Goal: Task Accomplishment & Management: Manage account settings

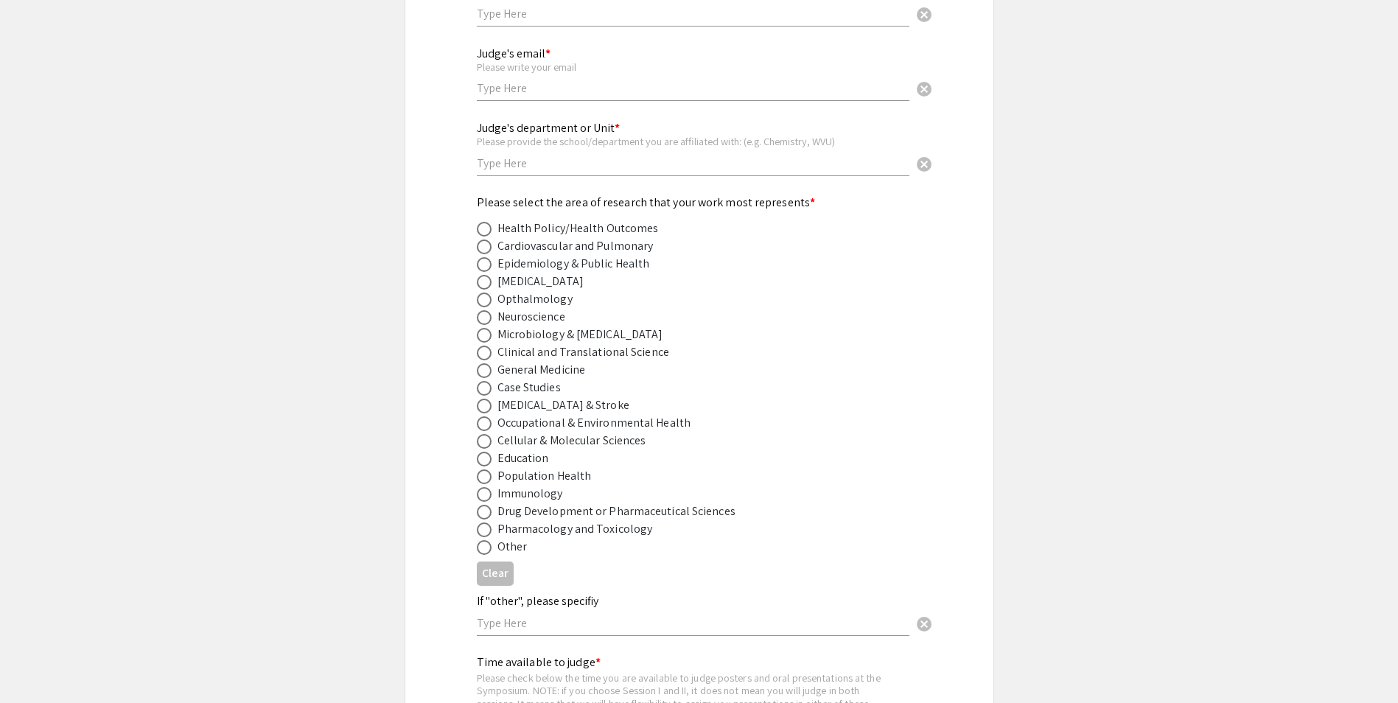
scroll to position [166, 0]
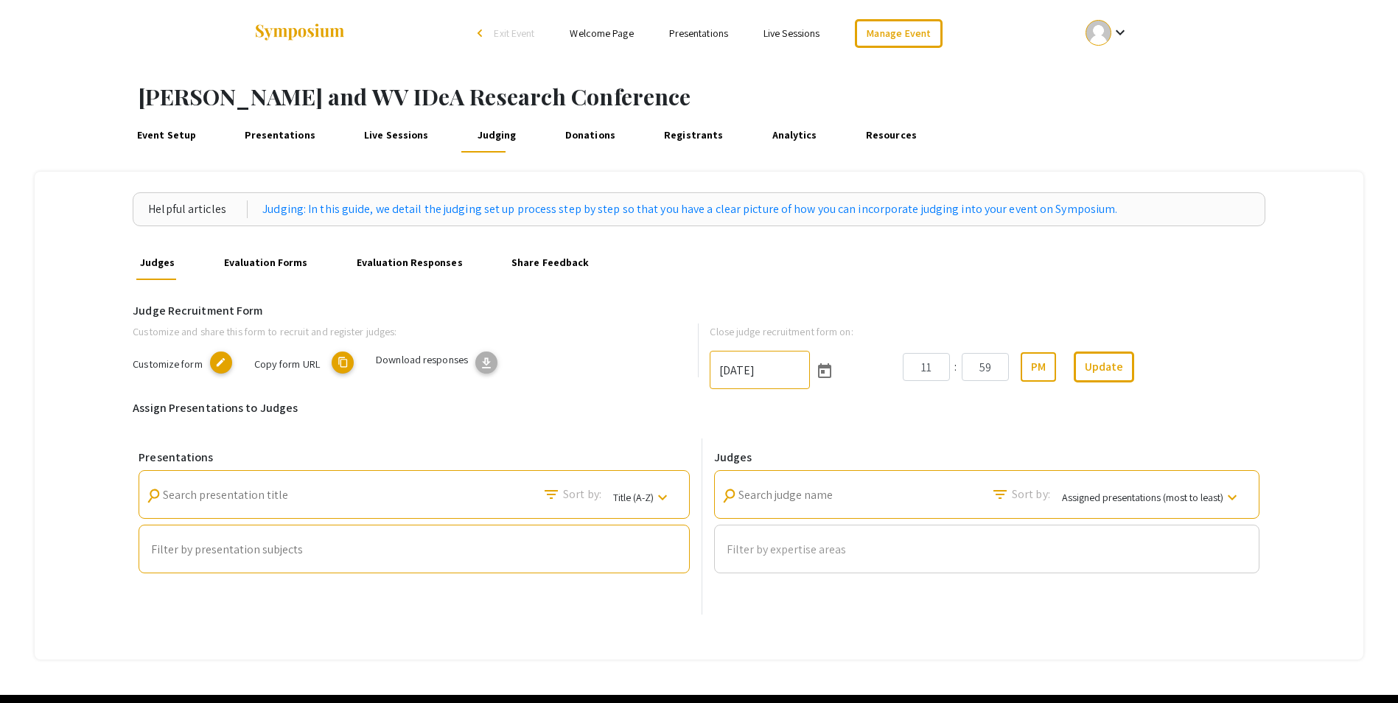
click at [279, 361] on span "Copy form URL" at bounding box center [287, 364] width 66 height 14
click at [745, 374] on input "10/3/2025" at bounding box center [760, 370] width 100 height 38
type input "10/17/2025"
click at [1110, 365] on button "Update" at bounding box center [1104, 366] width 60 height 31
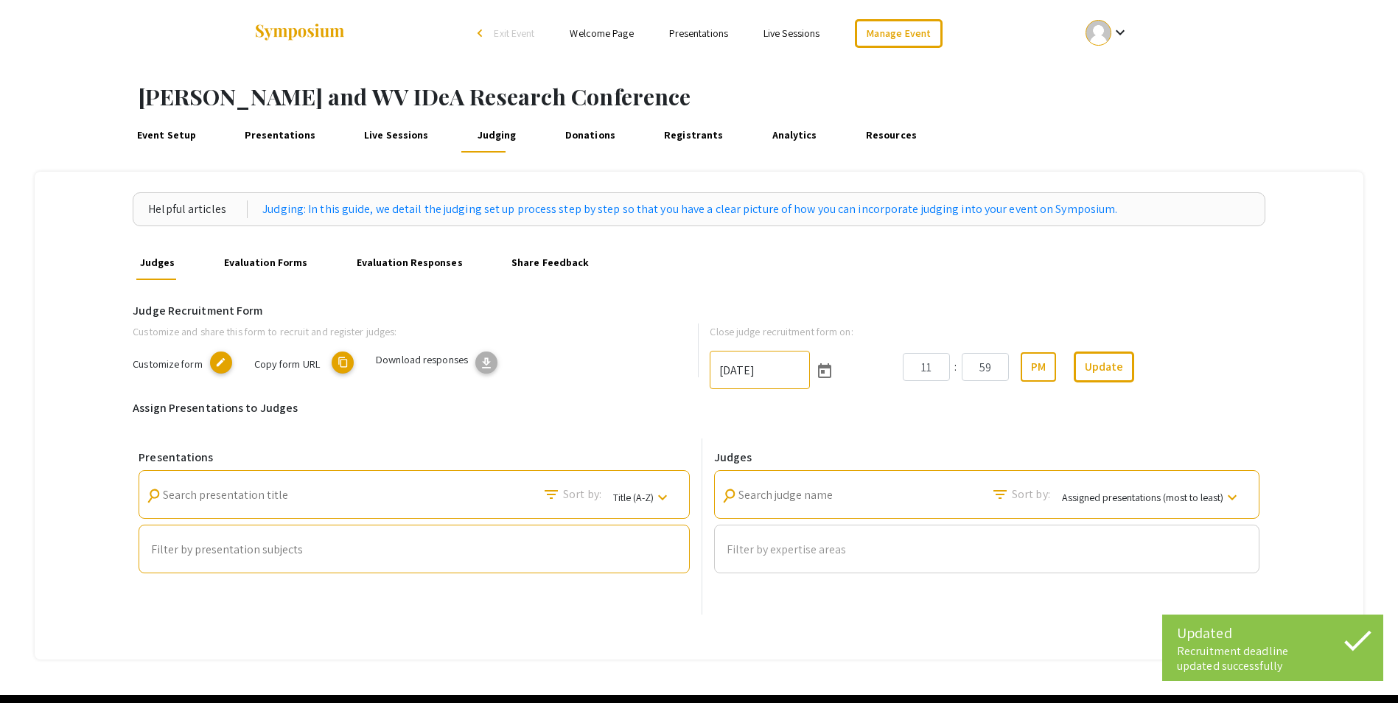
click at [258, 135] on link "Presentations" at bounding box center [280, 134] width 77 height 35
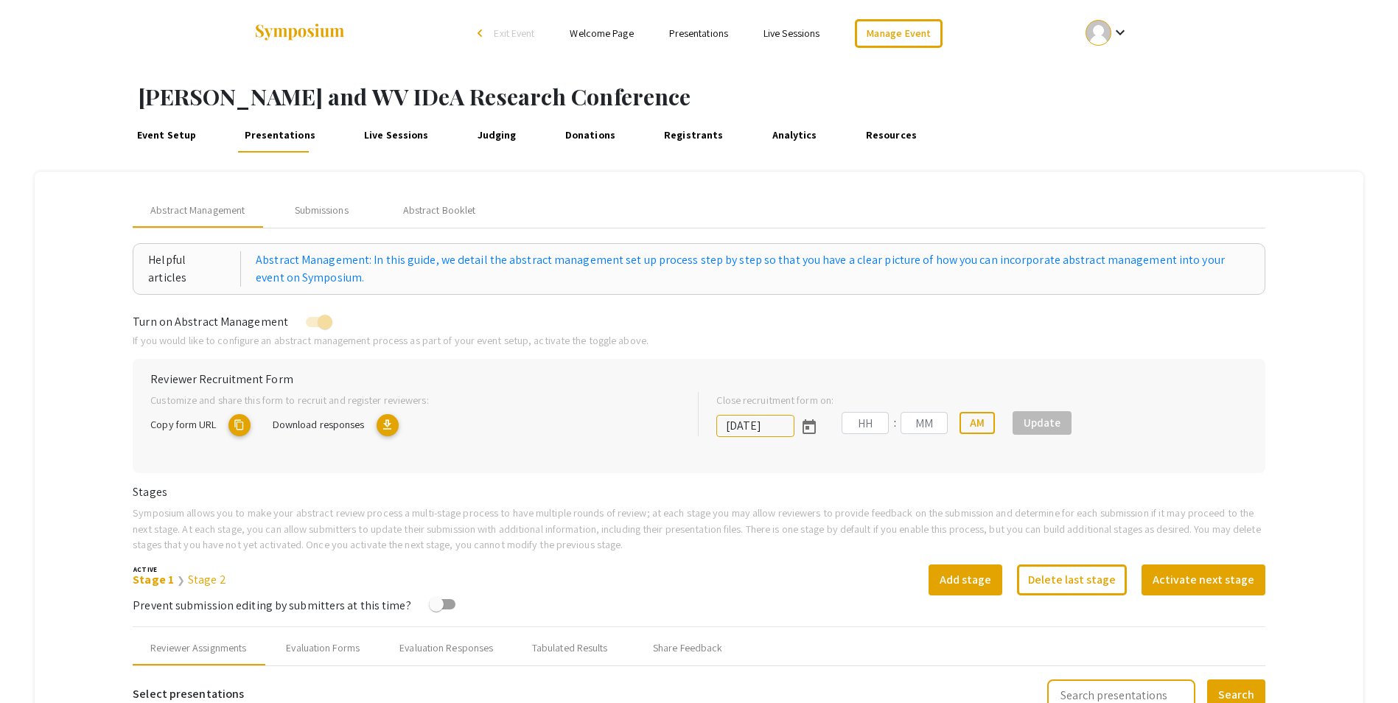
type input "6/29/2025"
type input "09"
type input "50"
click at [318, 211] on div "Submissions" at bounding box center [322, 210] width 54 height 15
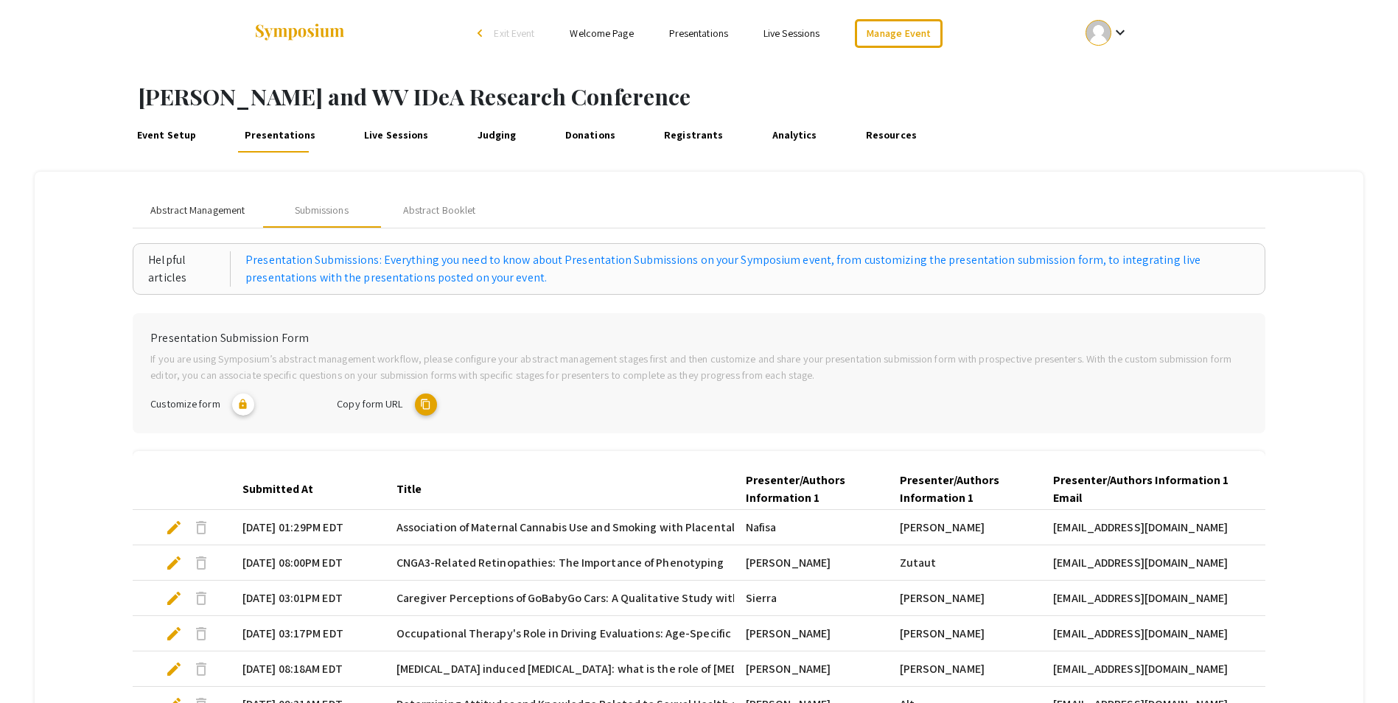
click at [203, 206] on span "Abstract Management" at bounding box center [197, 210] width 94 height 15
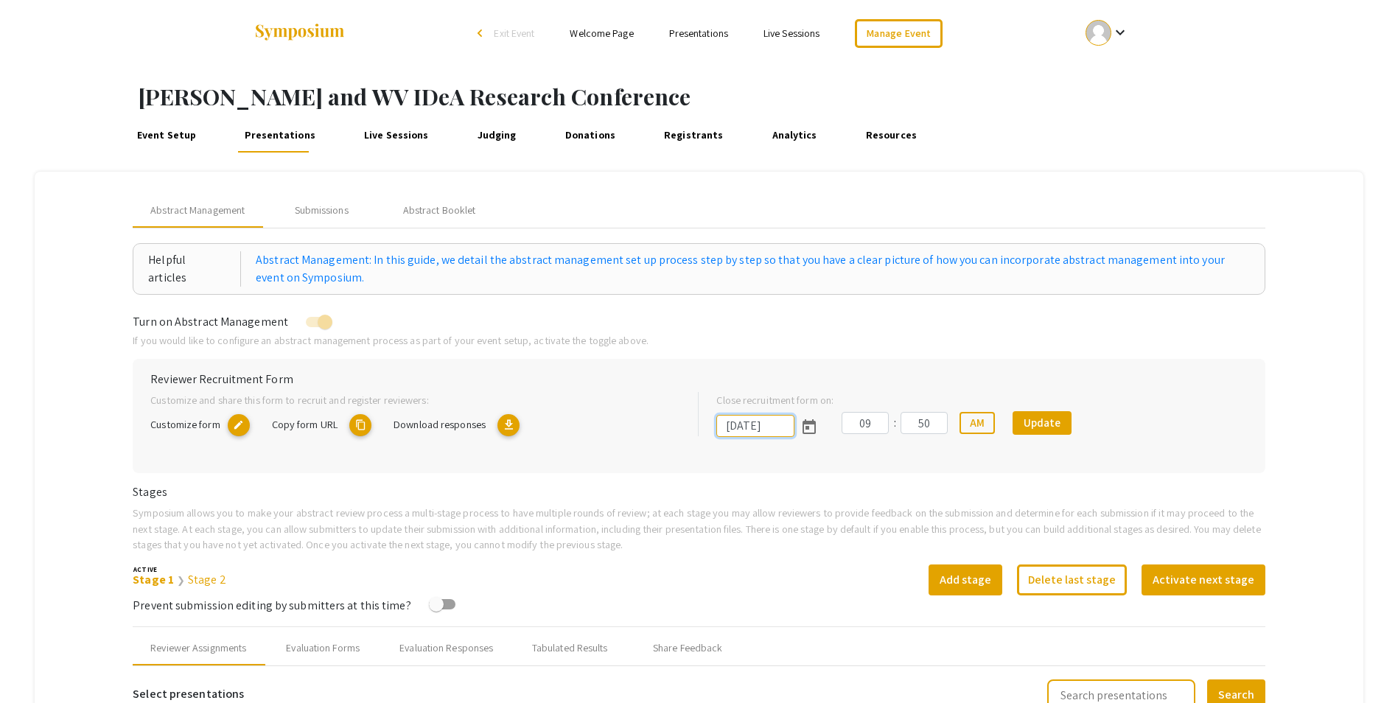
click at [779, 420] on input "6/29/2025" at bounding box center [755, 426] width 78 height 22
drag, startPoint x: 728, startPoint y: 422, endPoint x: 795, endPoint y: 422, distance: 67.1
click at [794, 422] on input "6/29/2025" at bounding box center [755, 426] width 78 height 22
type input "10/17/2025"
click at [1035, 421] on button "Update" at bounding box center [1041, 423] width 59 height 24
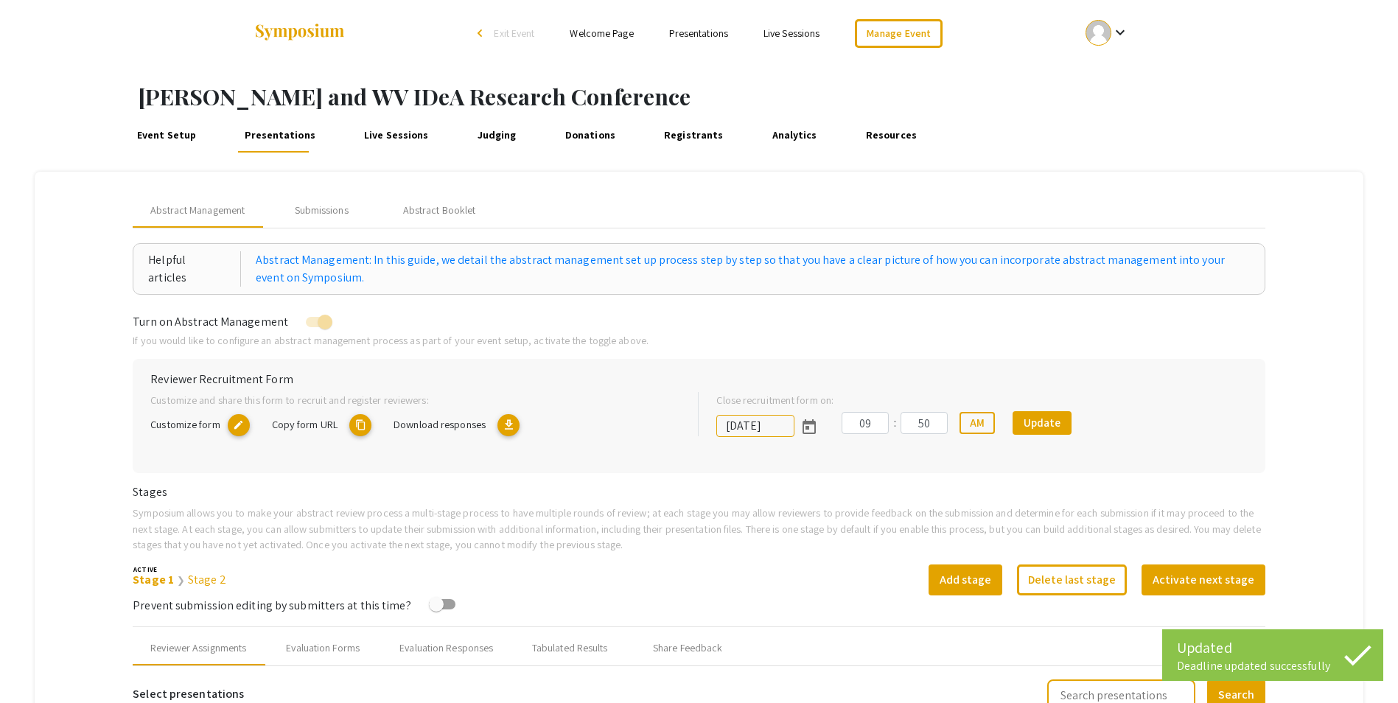
click at [308, 425] on span "Copy form URL" at bounding box center [305, 424] width 66 height 14
type textarea "symposium.foragerone.com/van-liere-and-wv-idea-research-conference/recruitment/…"
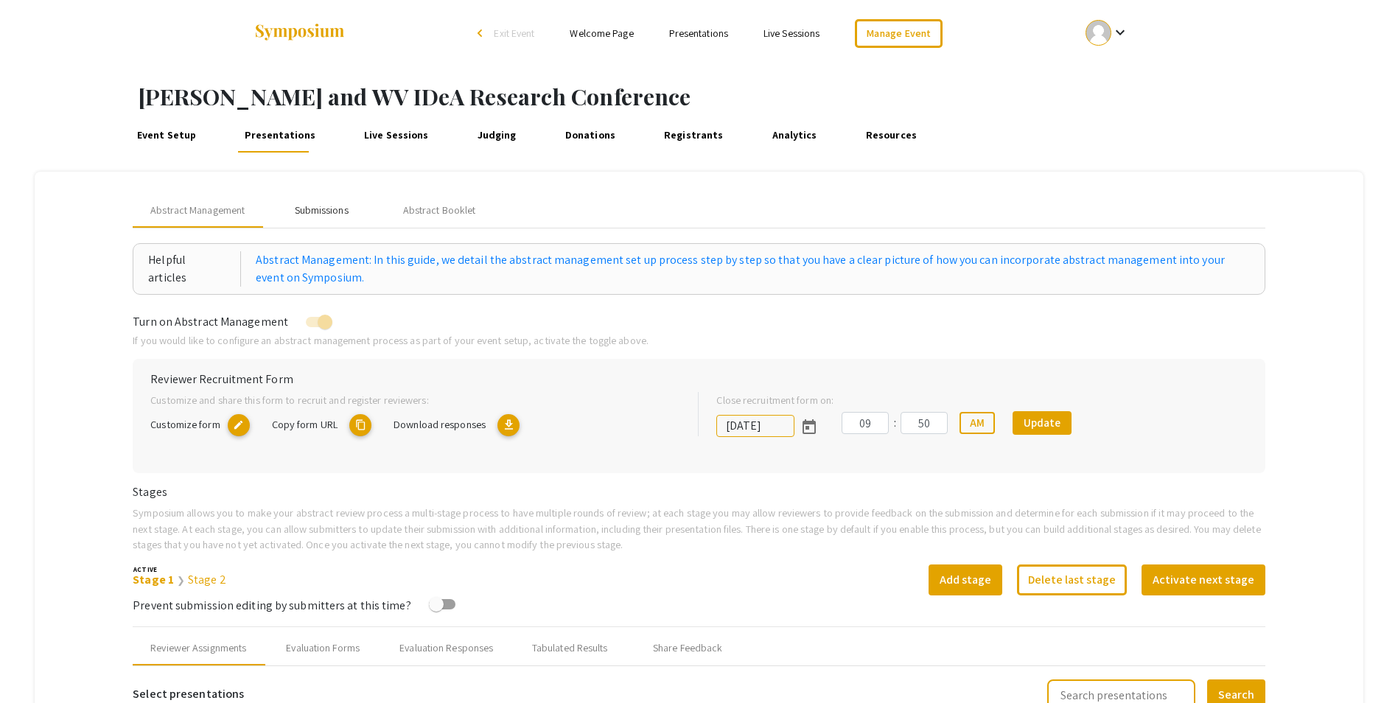
click at [320, 203] on div "Submissions" at bounding box center [322, 210] width 54 height 15
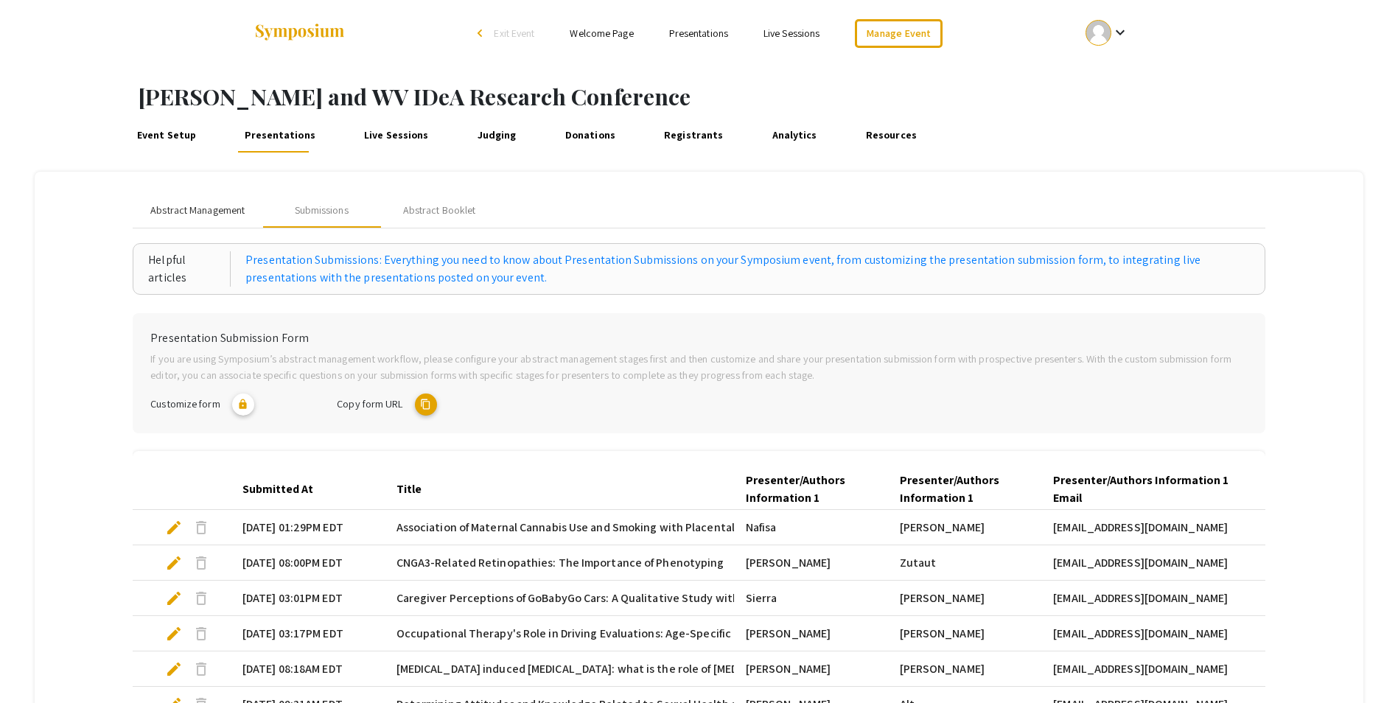
click at [214, 203] on span "Abstract Management" at bounding box center [197, 210] width 94 height 15
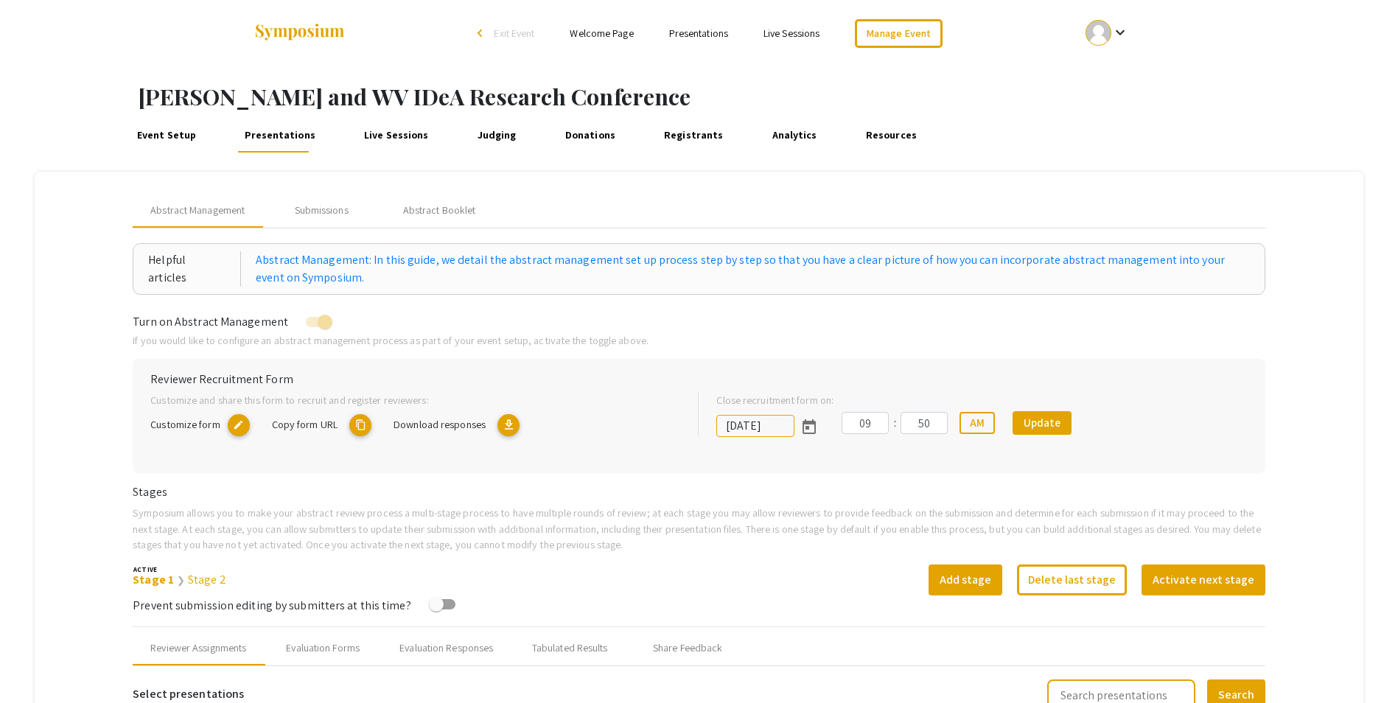
click at [212, 422] on span "Customize form" at bounding box center [184, 424] width 69 height 14
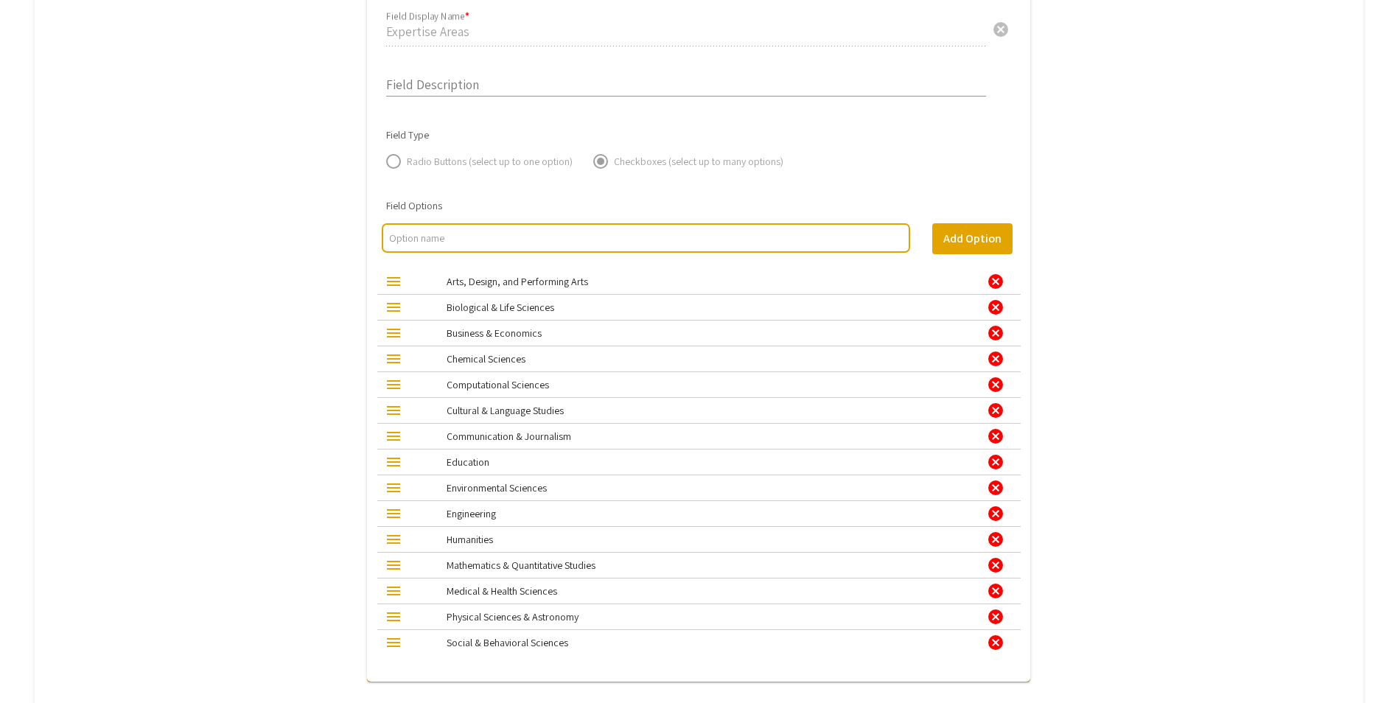
scroll to position [811, 0]
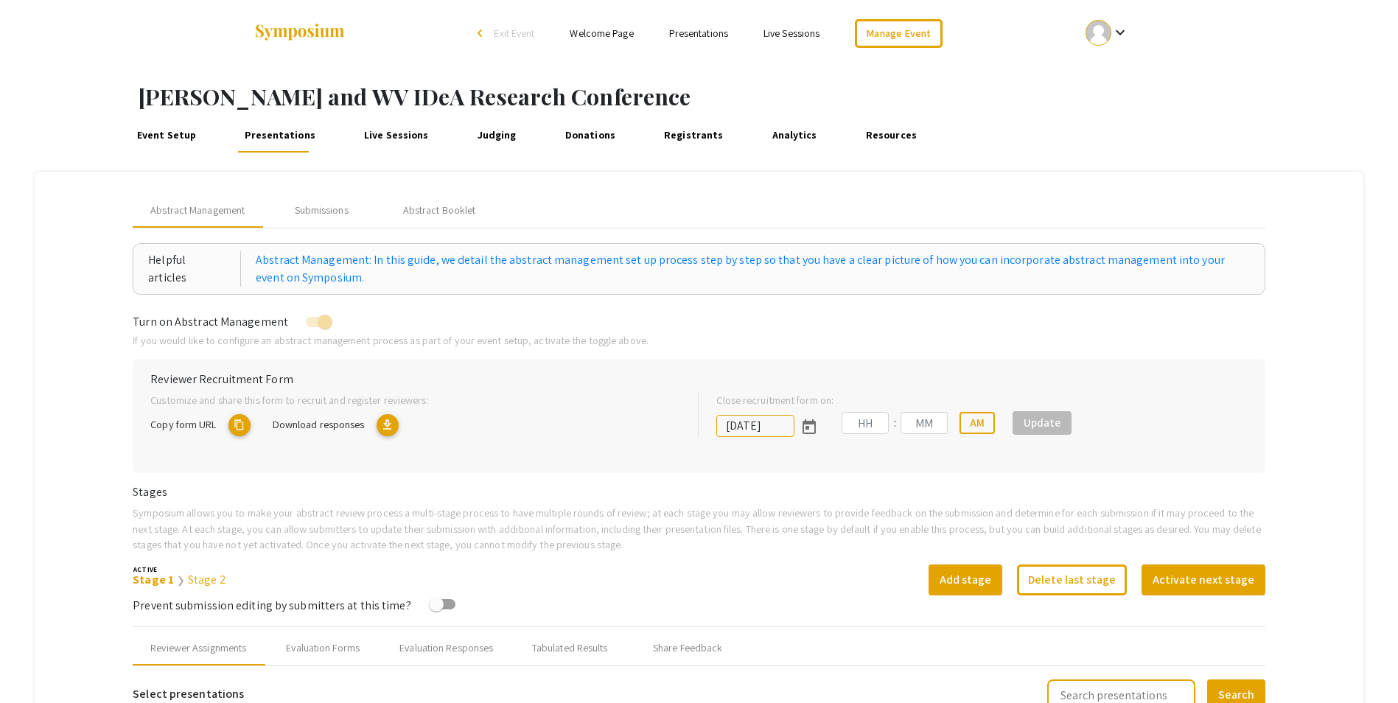
type input "10/17/2025"
type input "09"
type input "50"
click at [478, 136] on link "Judging" at bounding box center [497, 134] width 46 height 35
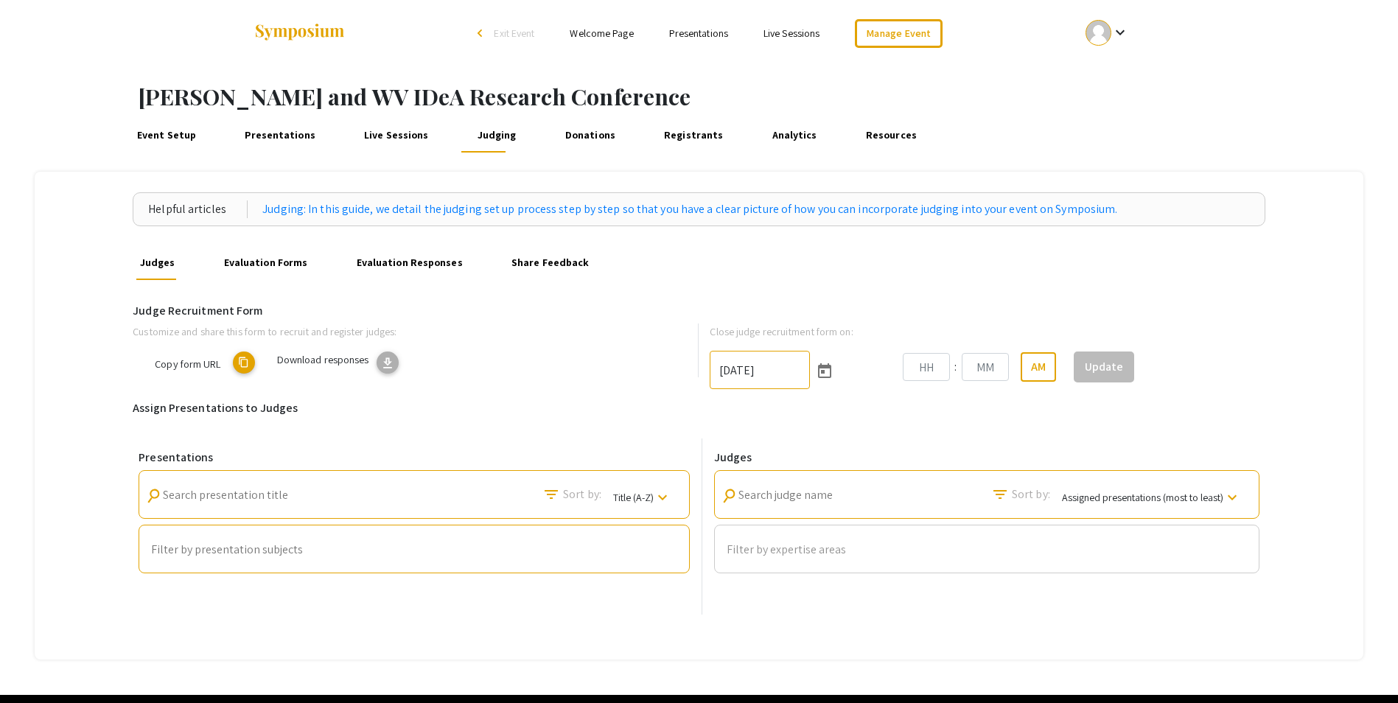
type input "10/17/2025"
type input "11"
type input "59"
click at [388, 129] on link "Live Sessions" at bounding box center [395, 134] width 71 height 35
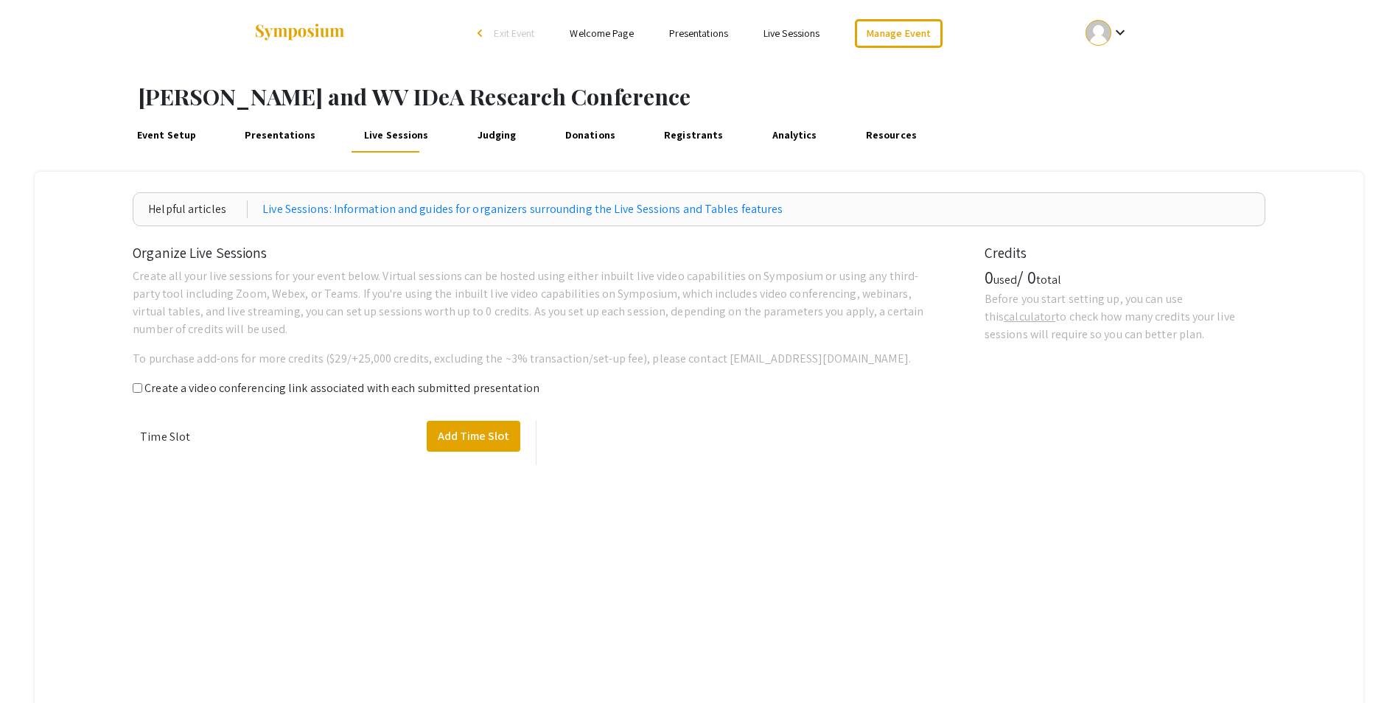
click at [477, 132] on link "Judging" at bounding box center [497, 134] width 46 height 35
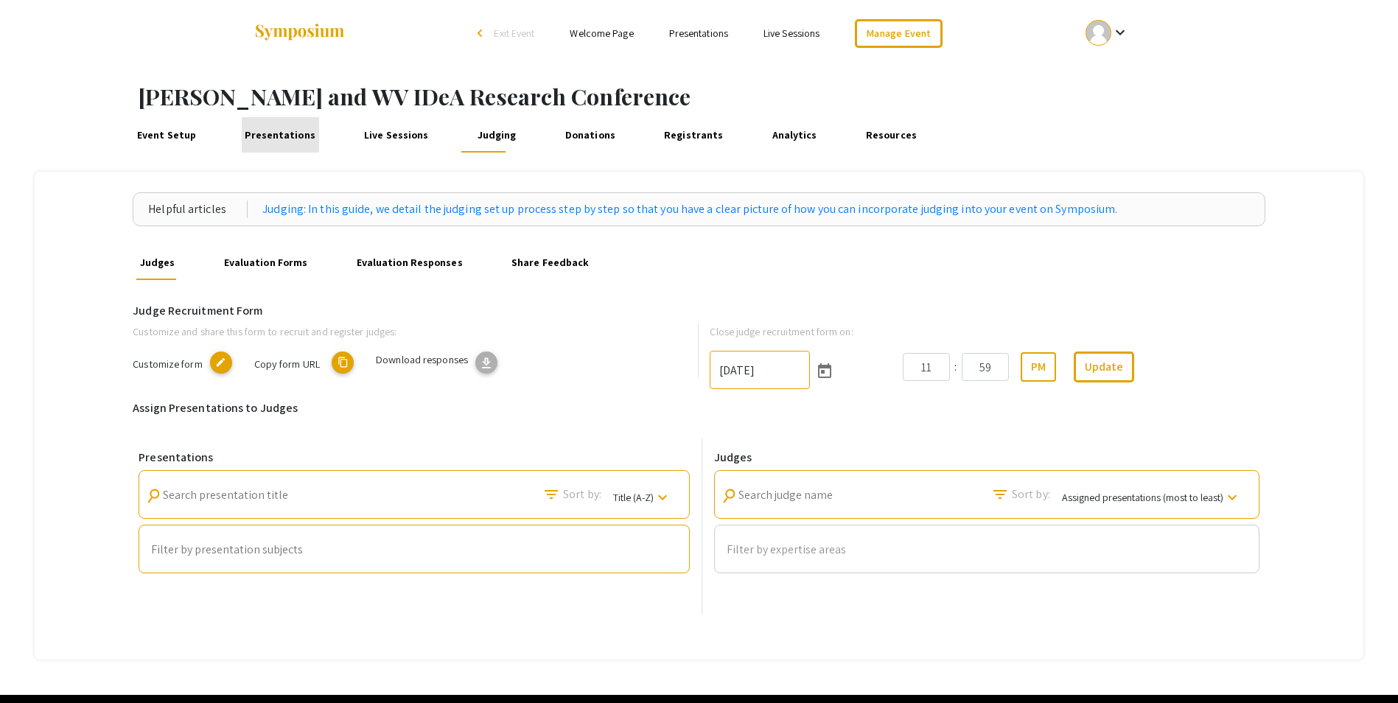
click at [294, 131] on link "Presentations" at bounding box center [280, 134] width 77 height 35
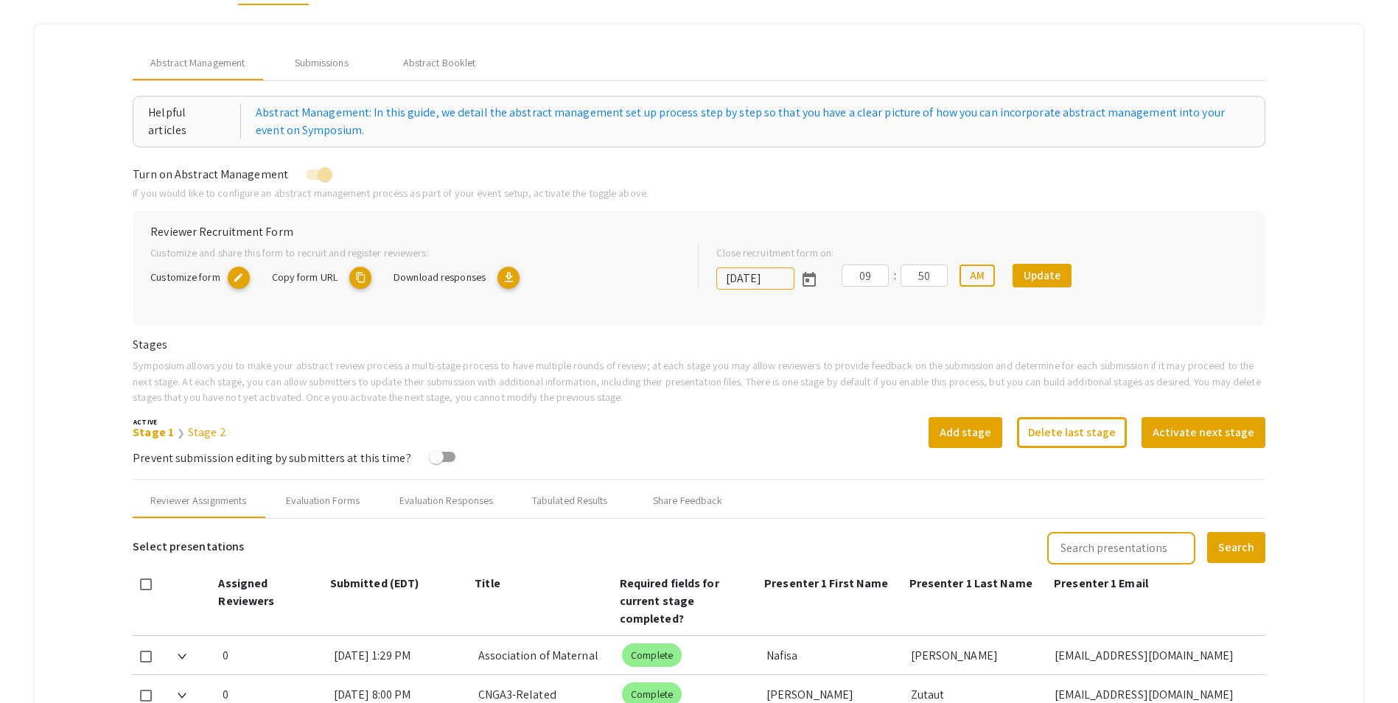
scroll to position [221, 0]
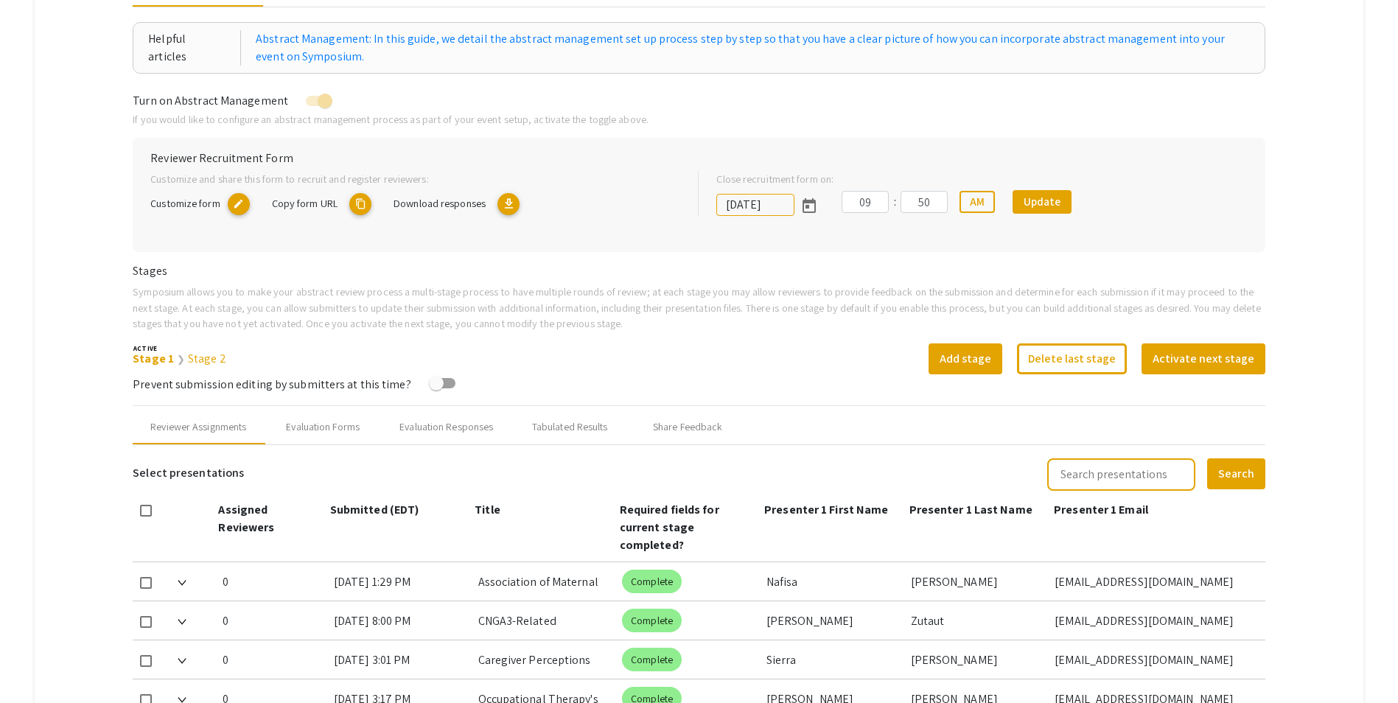
click at [310, 203] on span "Copy form URL" at bounding box center [305, 203] width 66 height 14
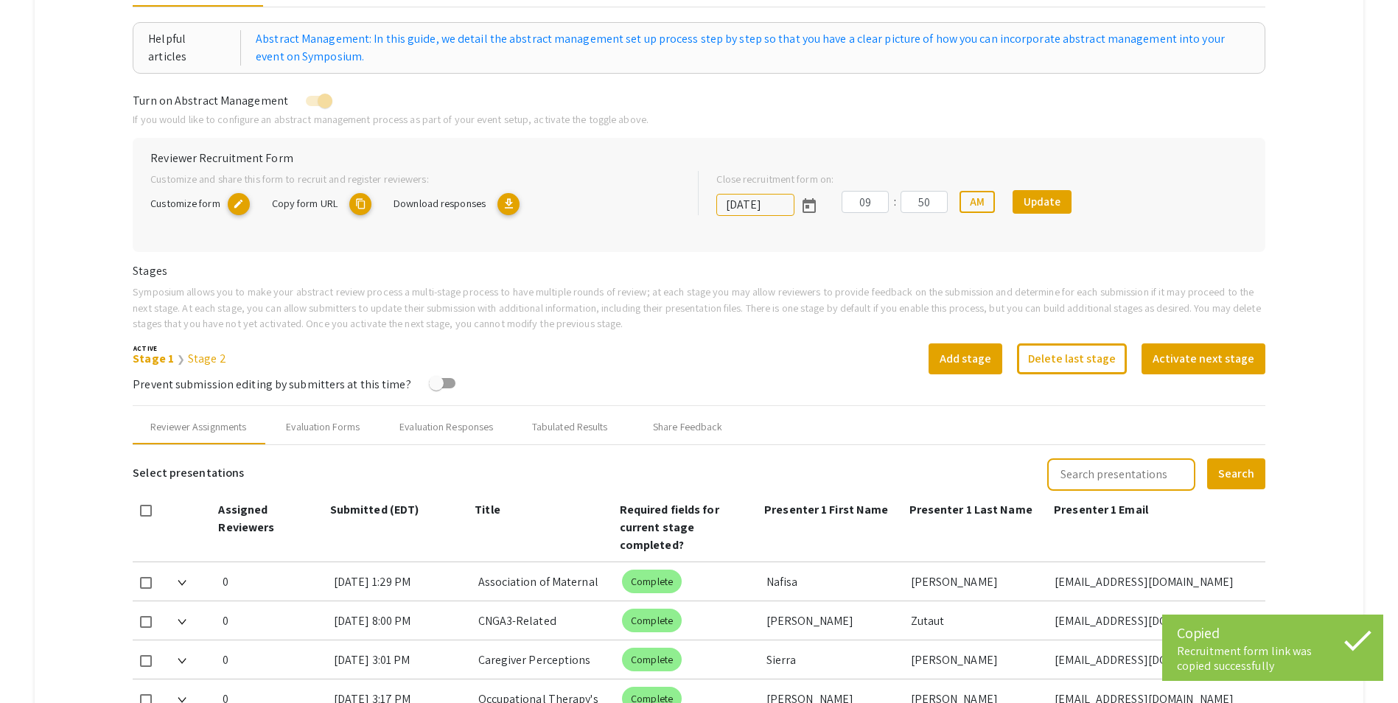
click at [326, 203] on span "Copy form URL" at bounding box center [305, 203] width 66 height 14
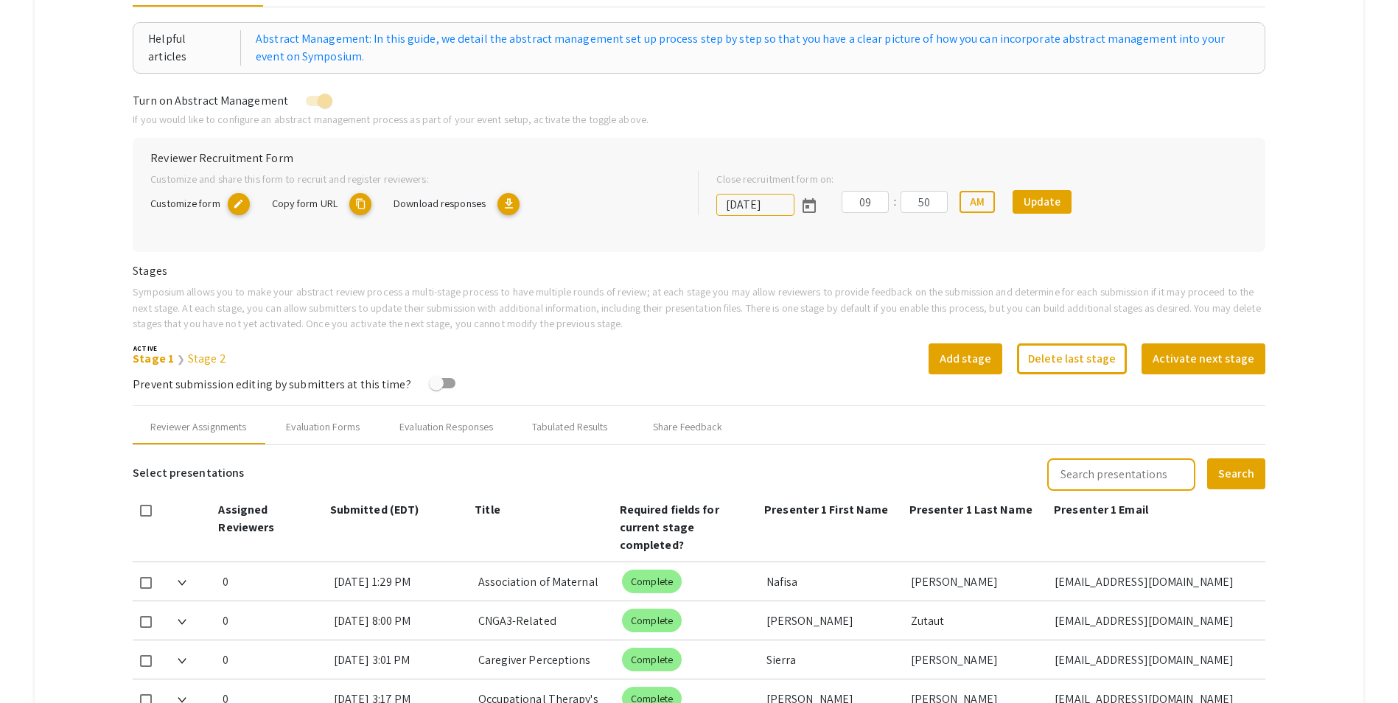
scroll to position [0, 0]
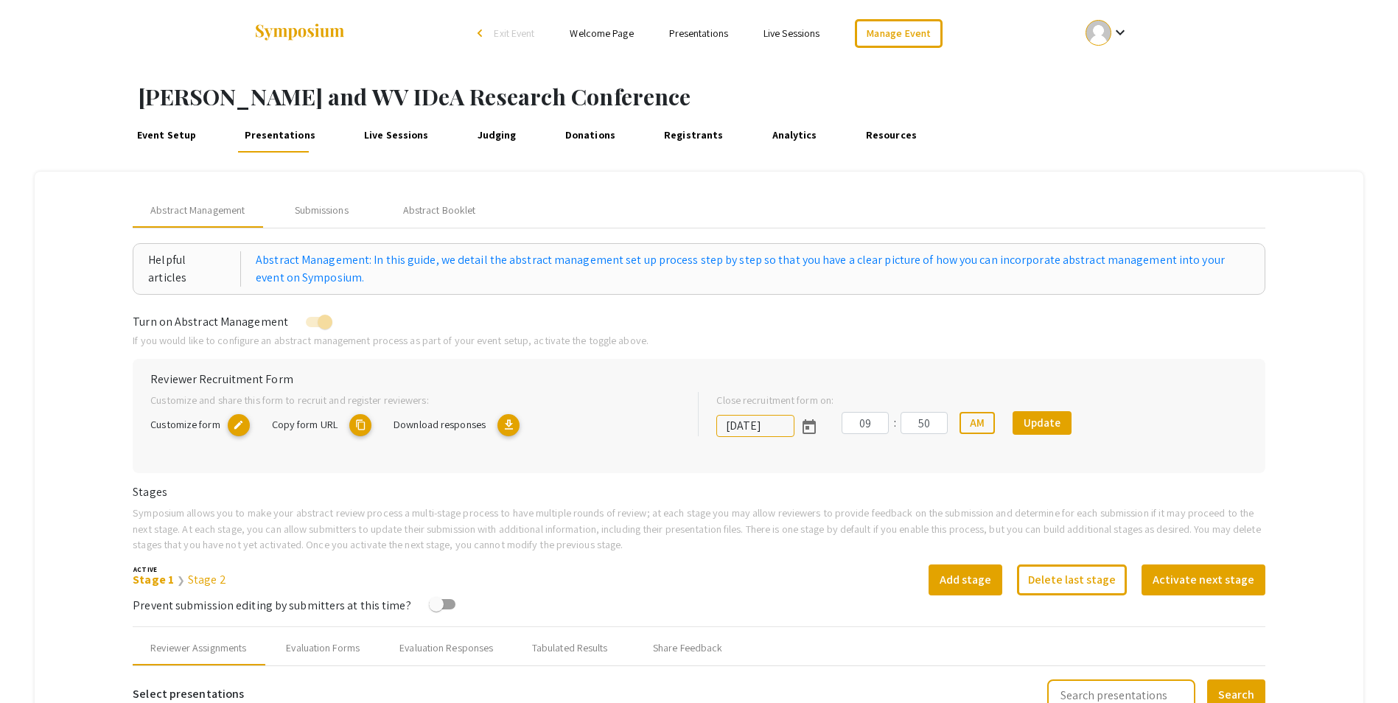
click at [237, 422] on mat-icon "edit" at bounding box center [239, 425] width 22 height 22
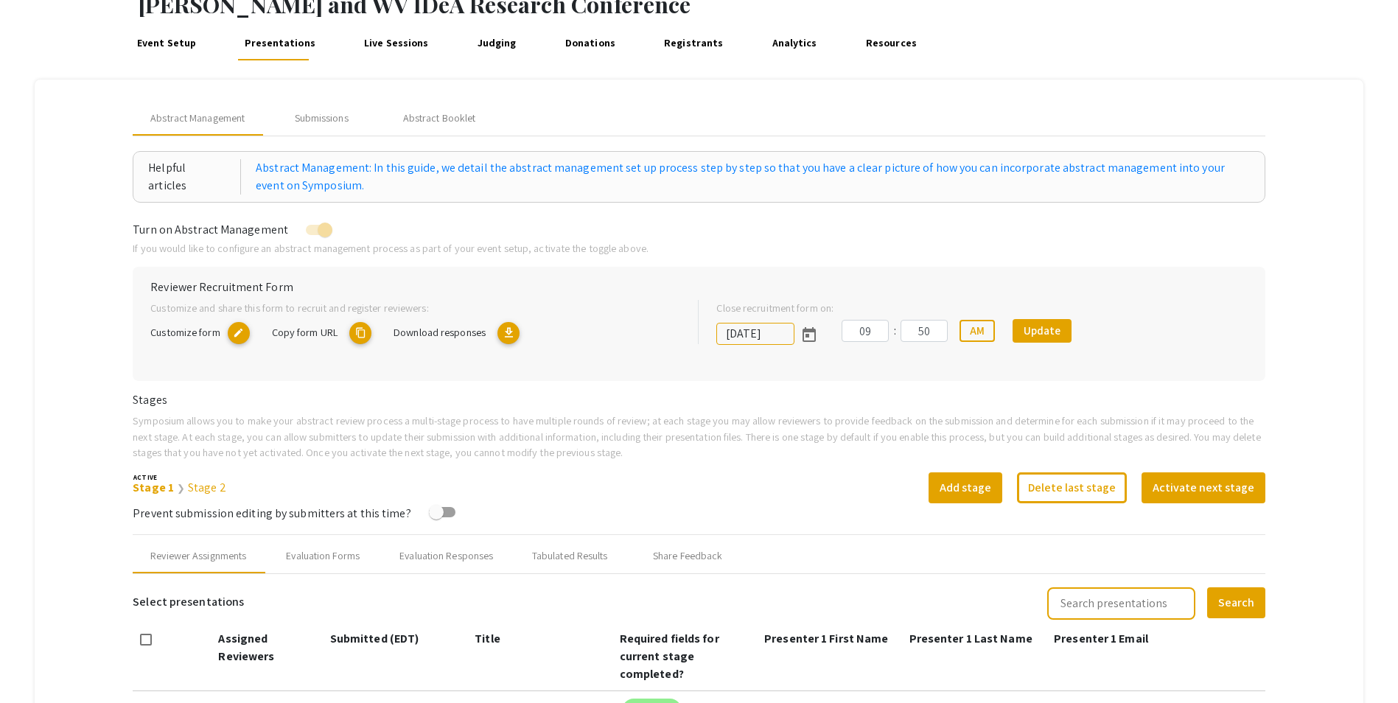
scroll to position [74, 0]
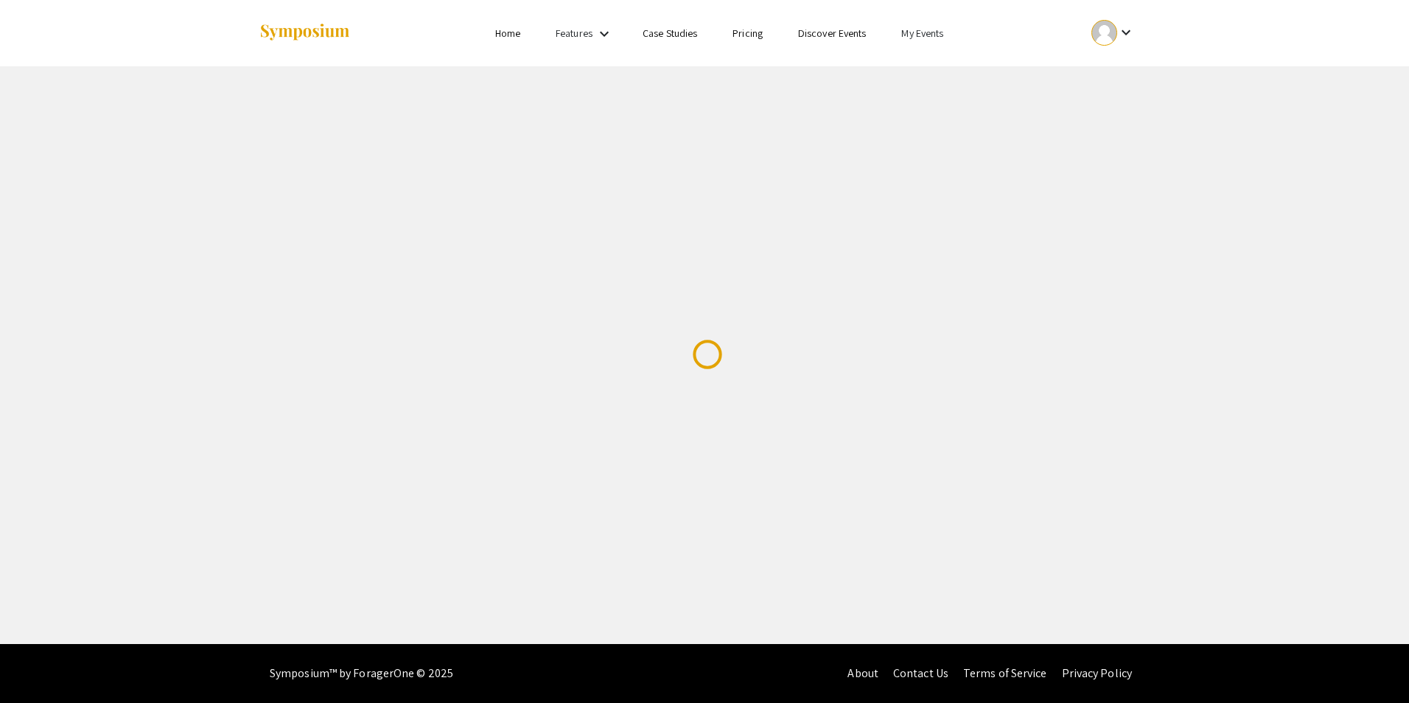
click at [1106, 33] on div at bounding box center [1104, 33] width 26 height 26
click at [1107, 144] on button "Sign out" at bounding box center [1121, 143] width 91 height 35
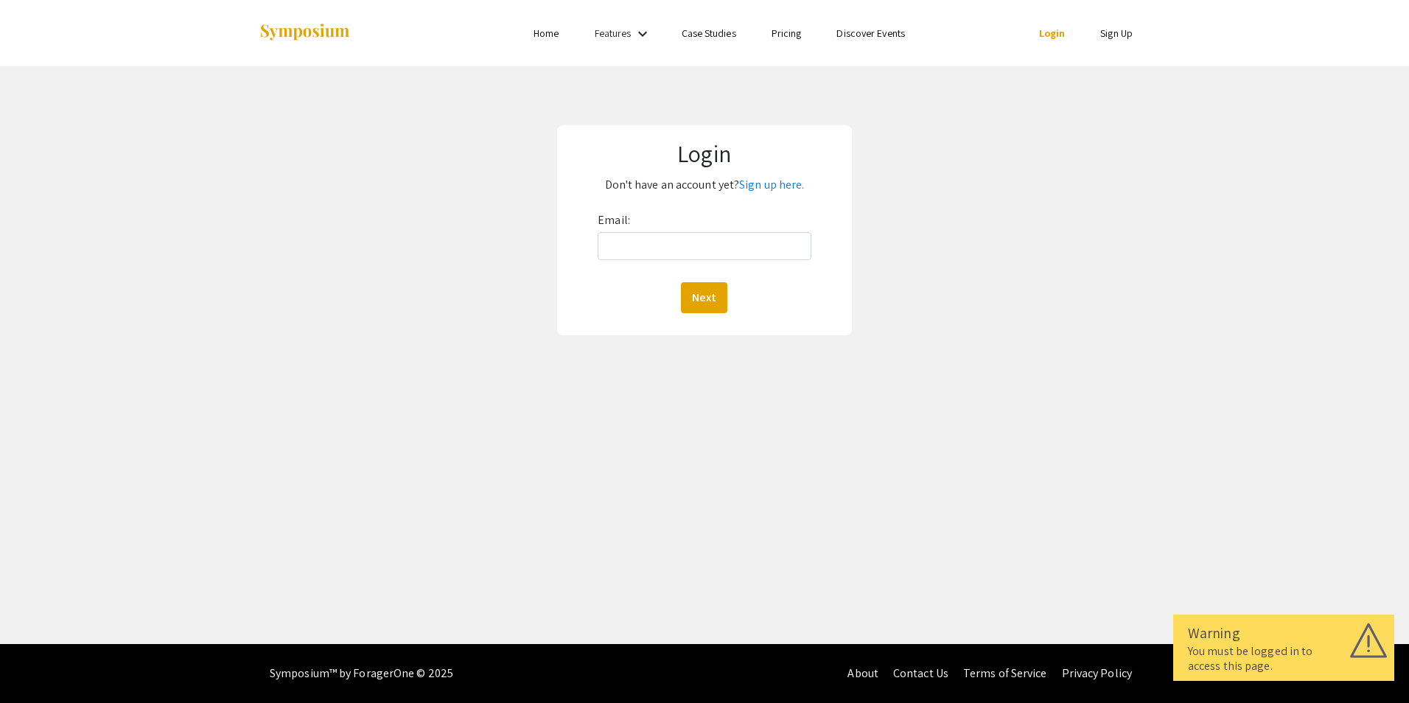
click at [646, 224] on div "Email: Next" at bounding box center [704, 261] width 213 height 105
drag, startPoint x: 648, startPoint y: 244, endPoint x: 698, endPoint y: 246, distance: 50.2
click at [648, 244] on input "Email:" at bounding box center [704, 246] width 213 height 28
type input "mallory.weaver@hsc.wvu.edu"
click at [676, 295] on div "Next" at bounding box center [704, 297] width 213 height 31
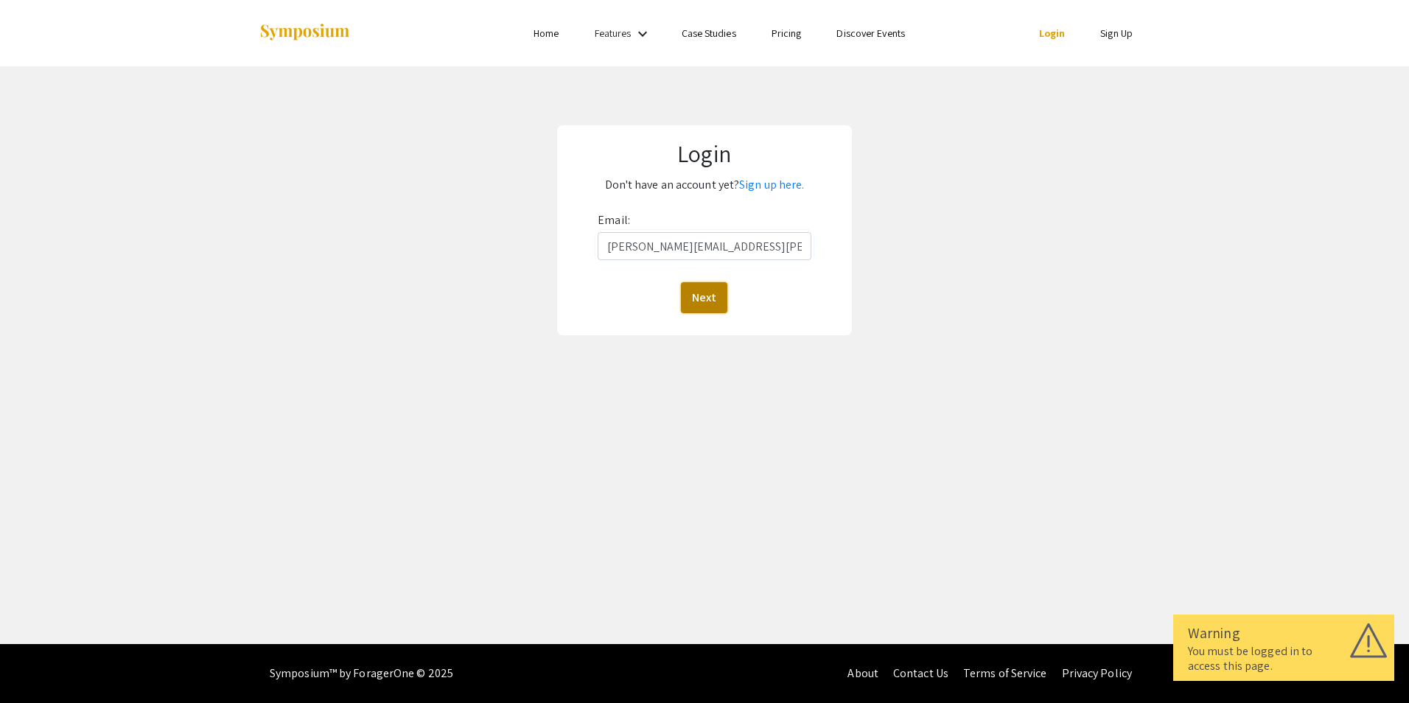
click at [692, 306] on button "Next" at bounding box center [704, 297] width 46 height 31
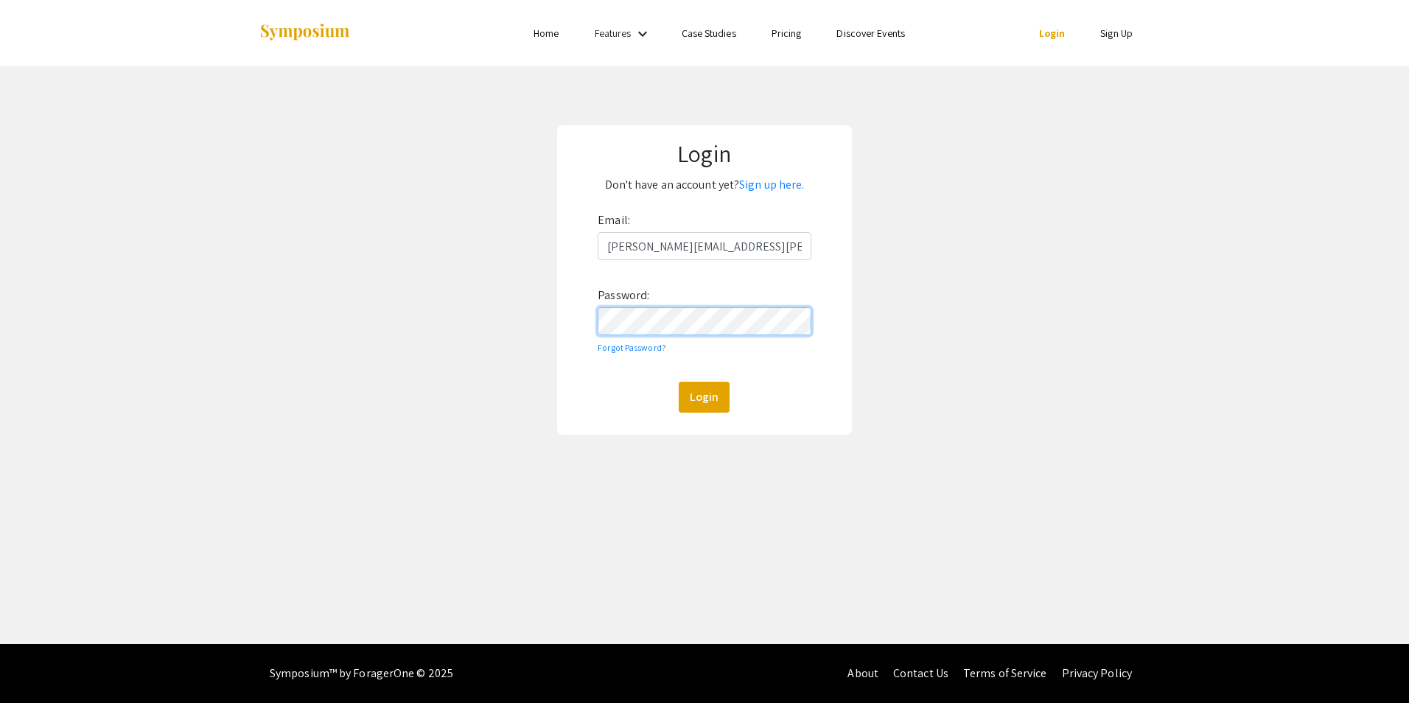
click at [679, 382] on button "Login" at bounding box center [704, 397] width 51 height 31
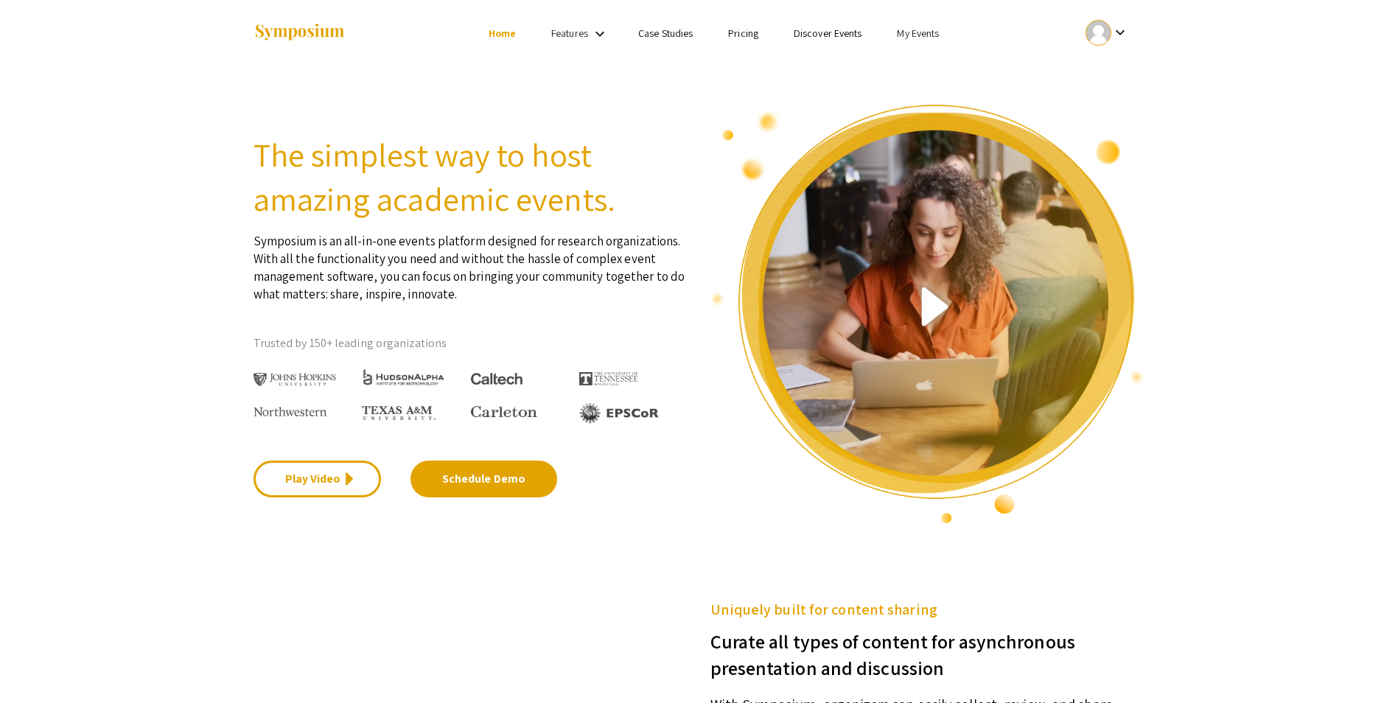
click at [918, 28] on link "My Events" at bounding box center [918, 33] width 42 height 13
click at [953, 62] on button "Events I've organized" at bounding box center [942, 65] width 126 height 35
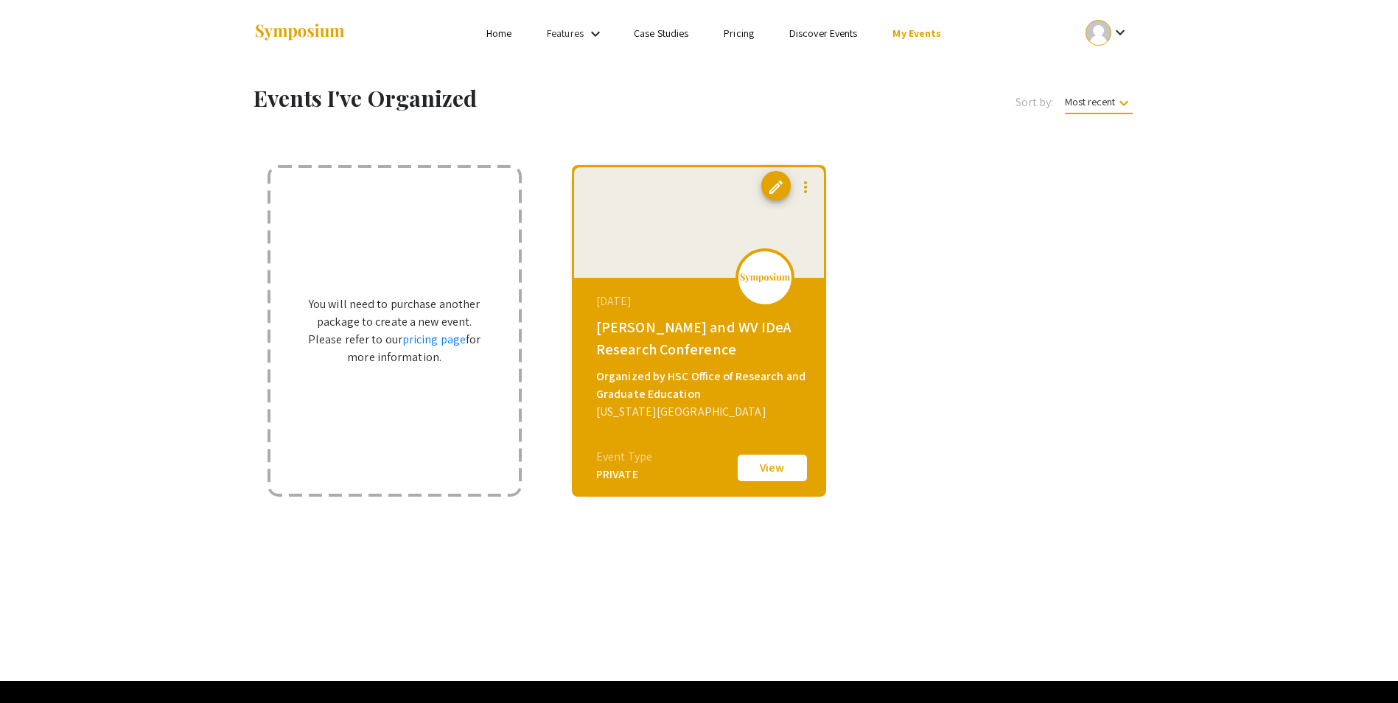
click at [755, 464] on button "View" at bounding box center [772, 467] width 74 height 31
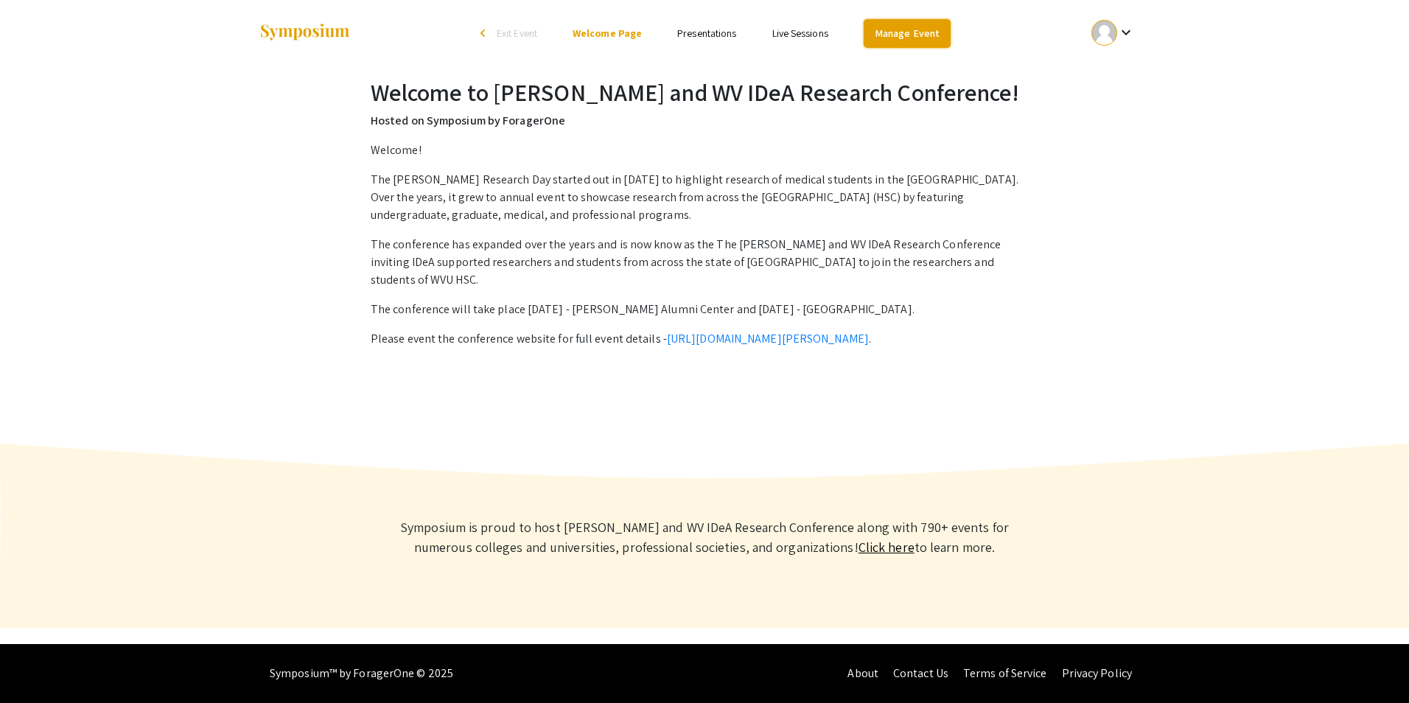
click at [892, 35] on link "Manage Event" at bounding box center [907, 33] width 87 height 29
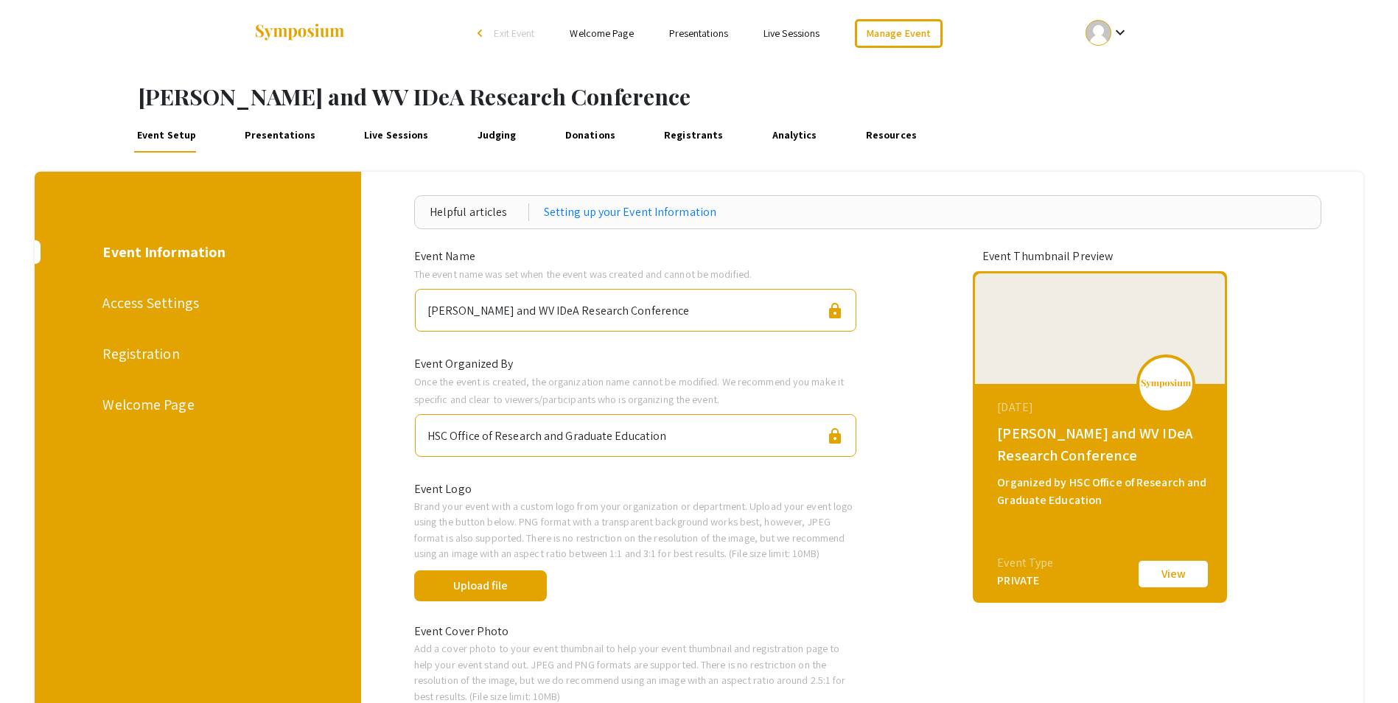
click at [284, 136] on link "Presentations" at bounding box center [280, 134] width 77 height 35
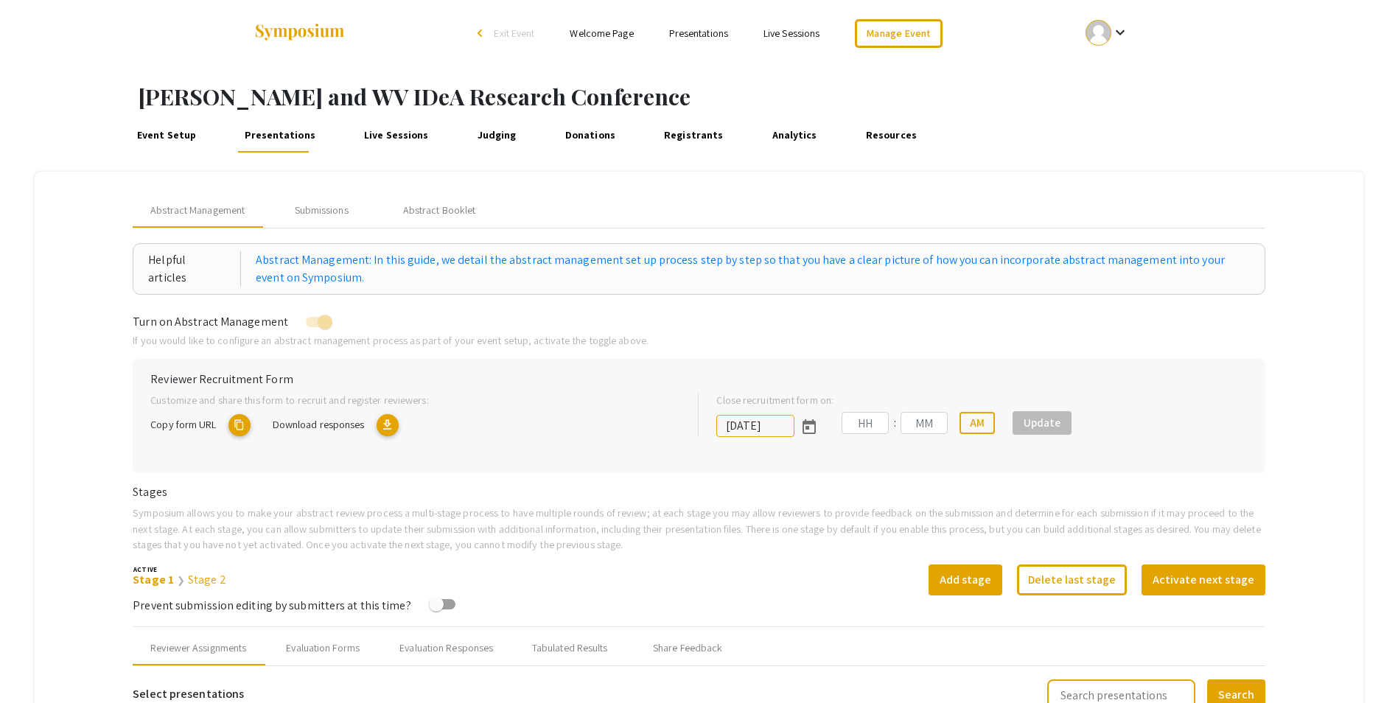
type input "10/17/2025"
type input "09"
type input "50"
click at [354, 424] on mat-icon "content_copy" at bounding box center [360, 425] width 22 height 22
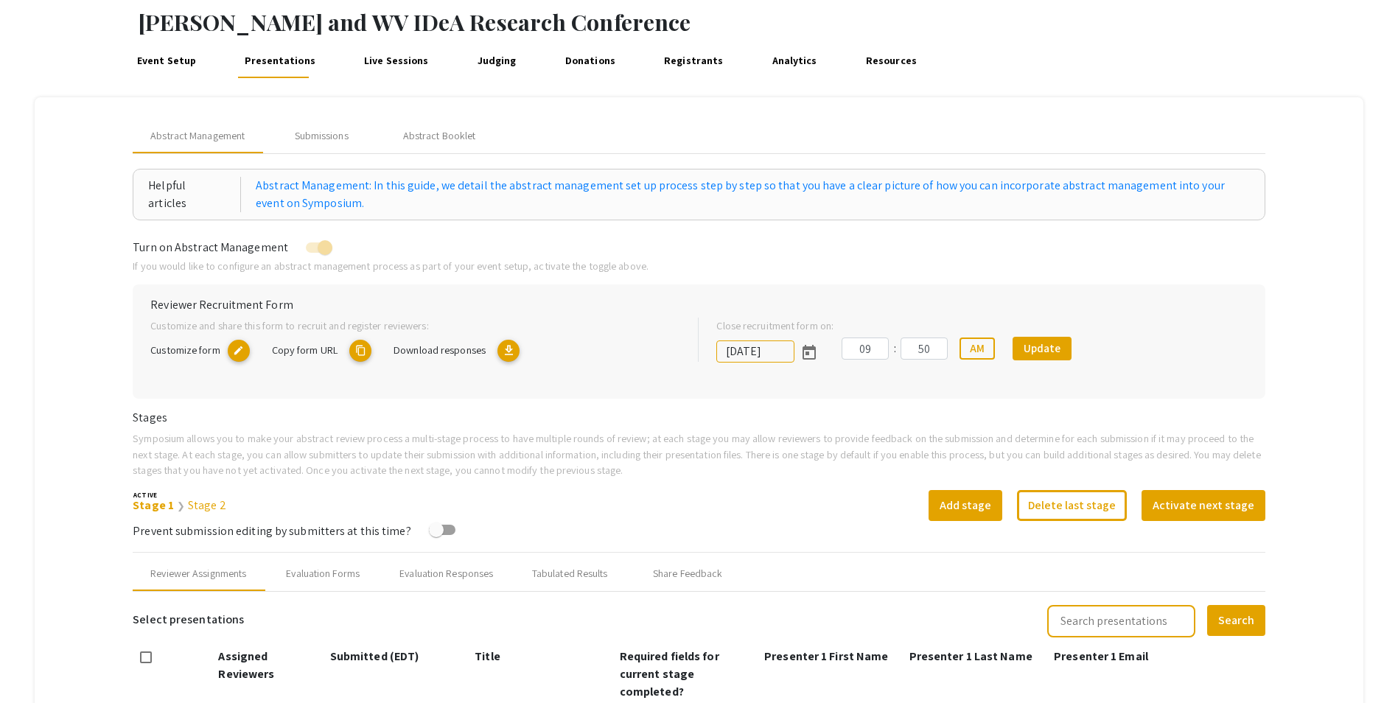
scroll to position [74, 0]
click at [324, 131] on div "Submissions" at bounding box center [322, 136] width 54 height 15
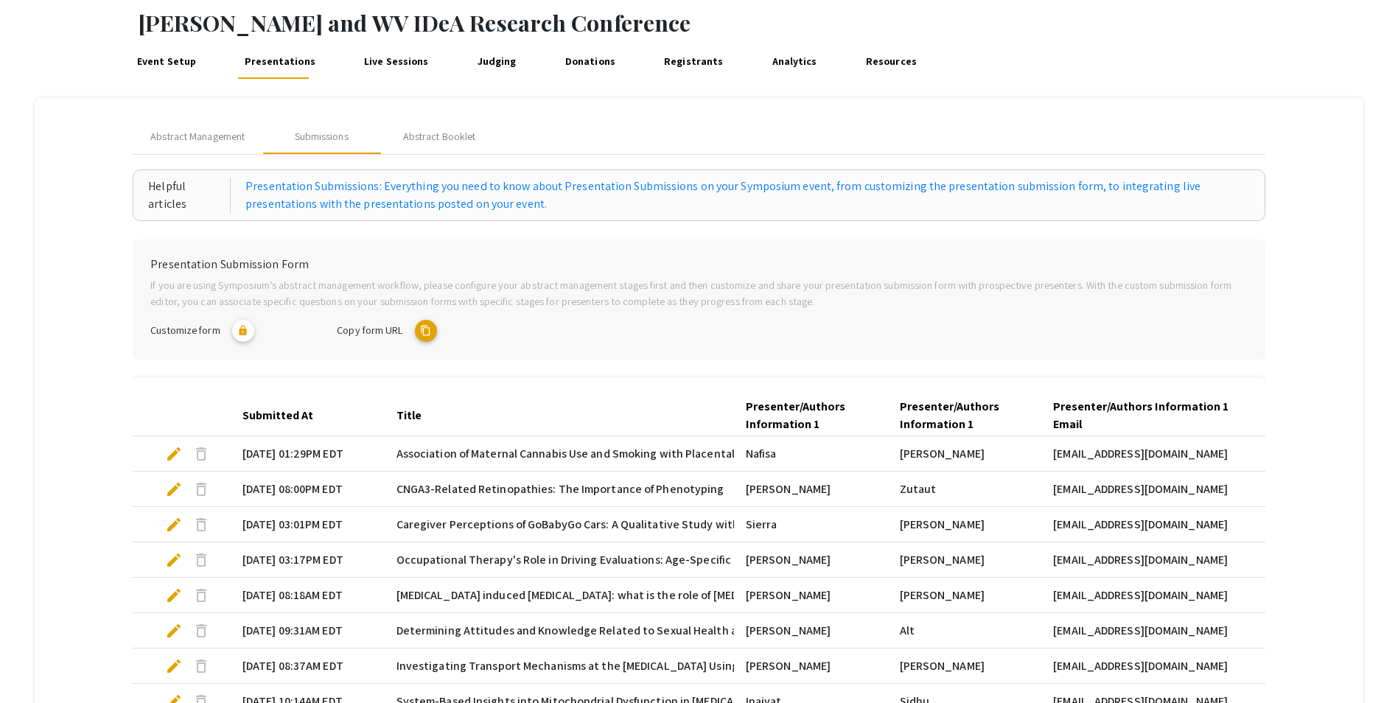
click at [431, 327] on mat-icon "content_copy" at bounding box center [426, 331] width 22 height 22
type textarea "symposium.foragerone.com/van-liere-and-wv-idea-research-conference/submission"
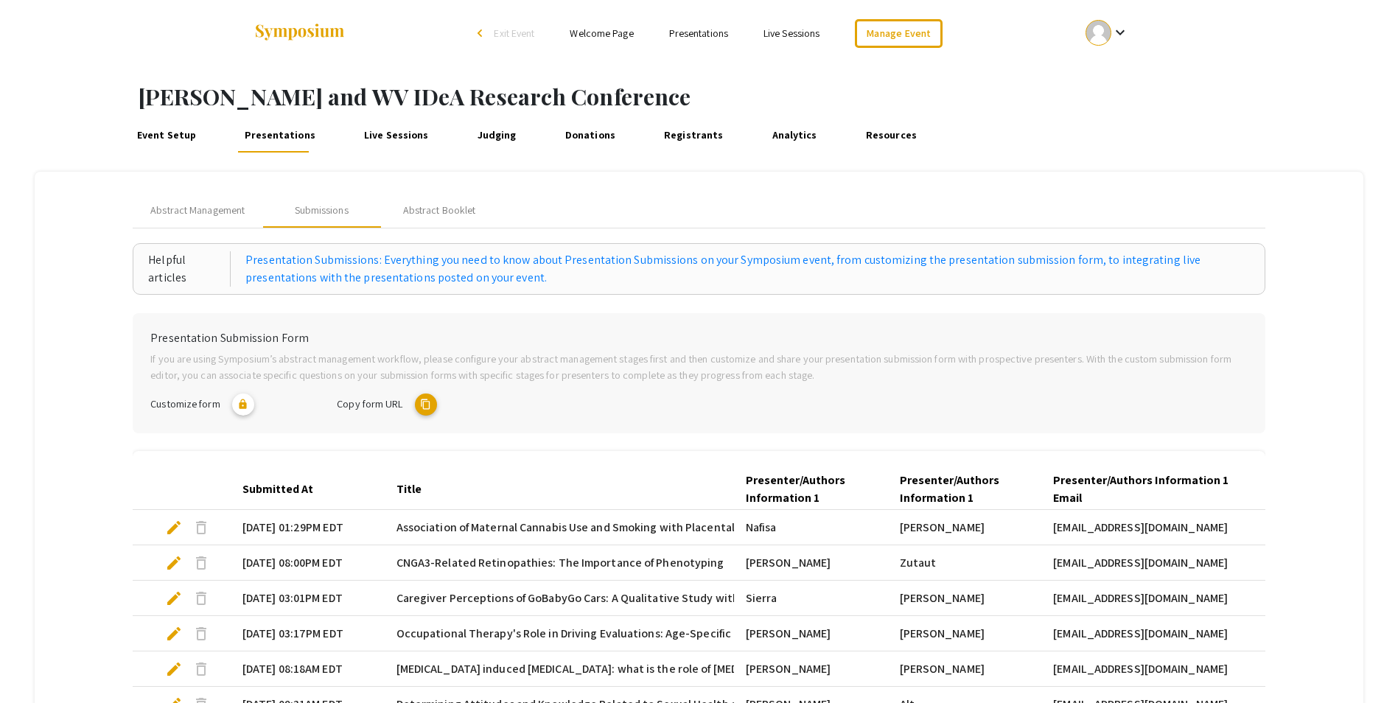
click at [474, 130] on link "Judging" at bounding box center [497, 134] width 46 height 35
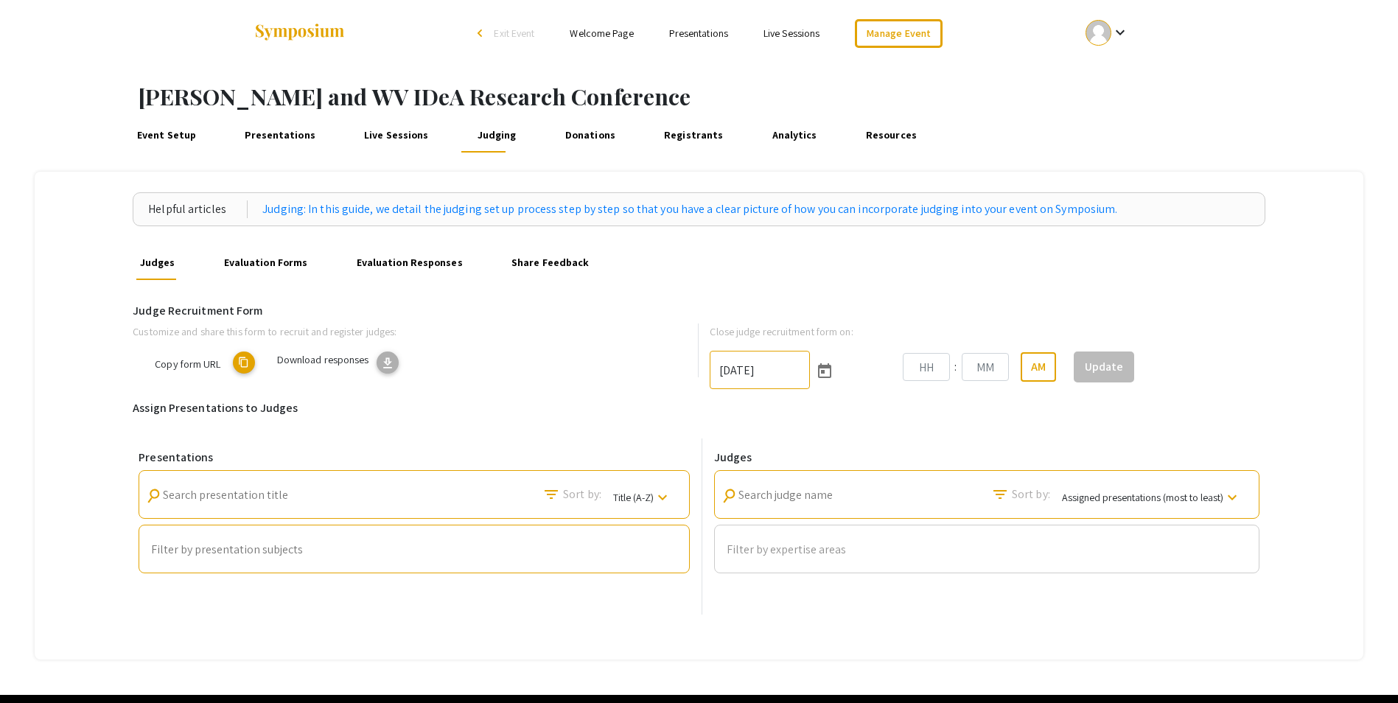
type input "10/17/2025"
type input "11"
type input "59"
click at [279, 363] on span "Copy form URL" at bounding box center [287, 364] width 66 height 14
type textarea "symposium.foragerone.com/van-liere-and-wv-idea-research-conference/recruitment/…"
